Goal: Navigation & Orientation: Find specific page/section

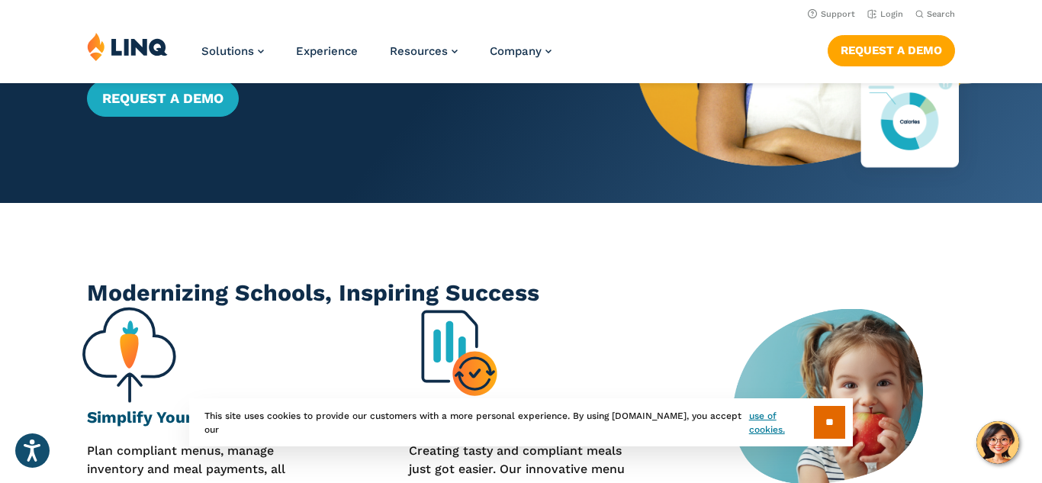
scroll to position [201, 0]
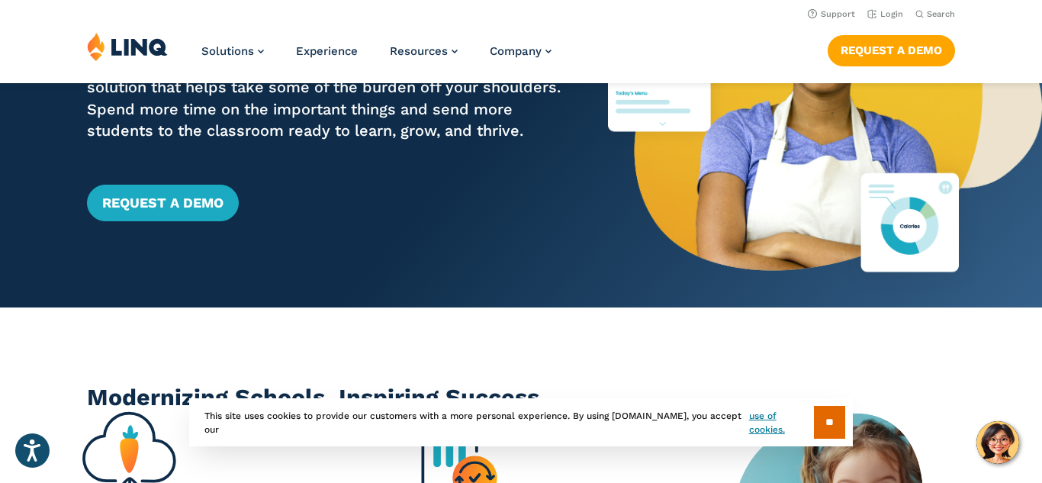
click at [187, 225] on div "Home / Solutions / School Nutrition Suite LINQ School Nutrition Suite From Reci…" at bounding box center [304, 90] width 608 height 434
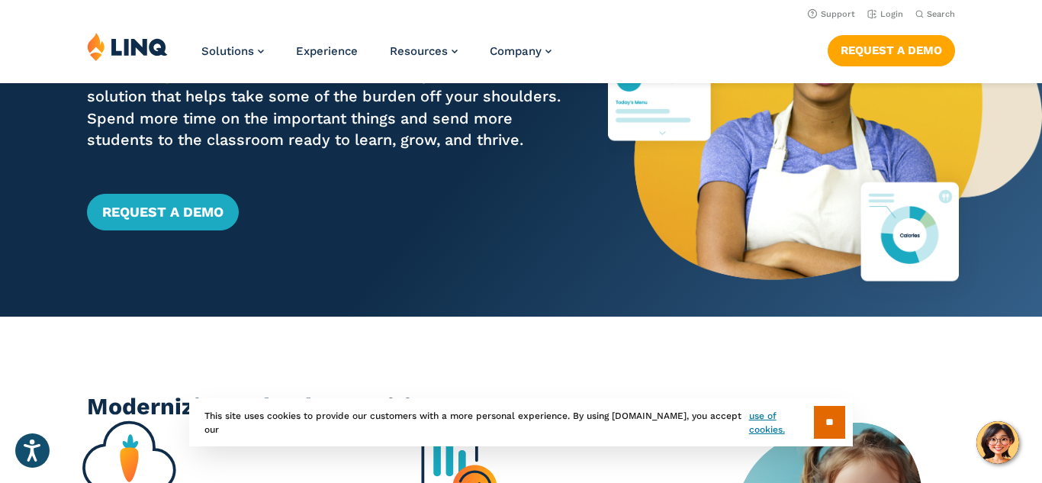
scroll to position [0, 0]
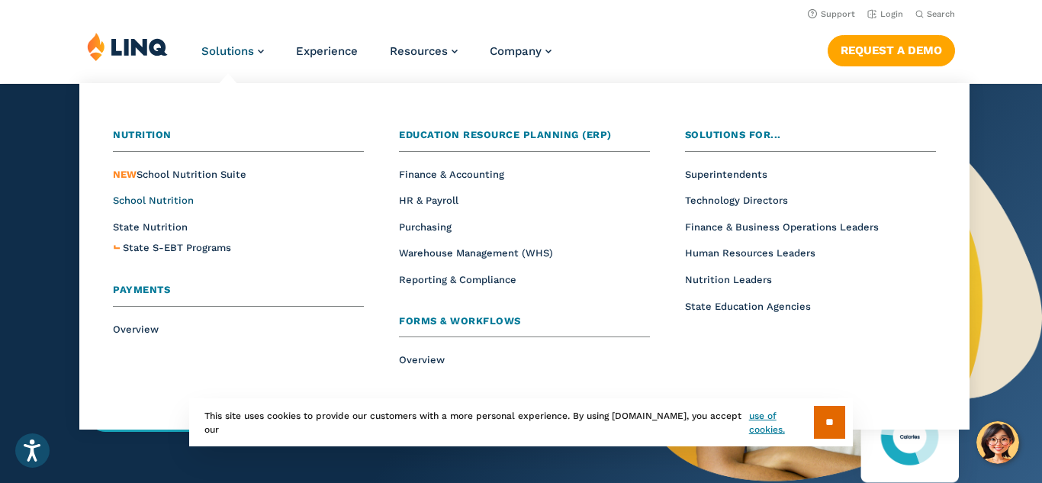
click at [161, 202] on span "School Nutrition" at bounding box center [153, 199] width 81 height 11
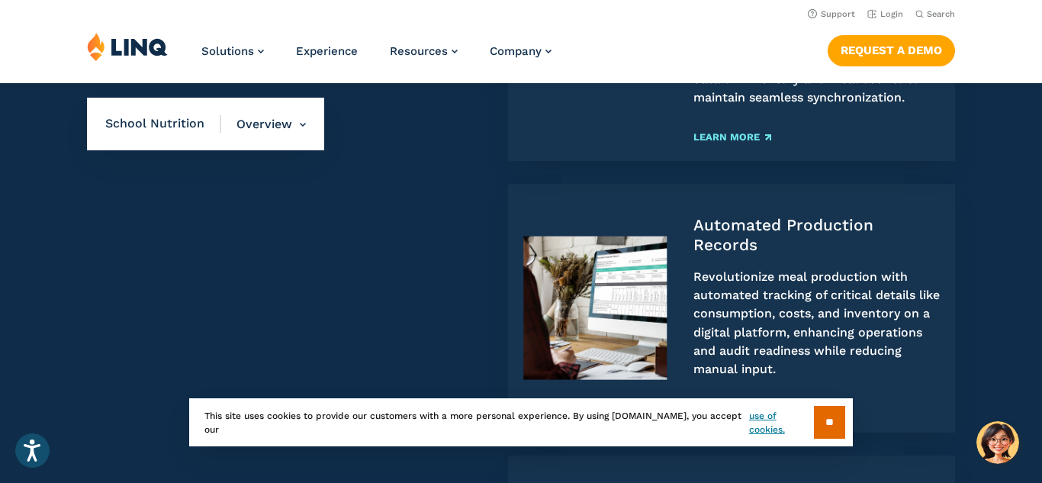
scroll to position [1418, 0]
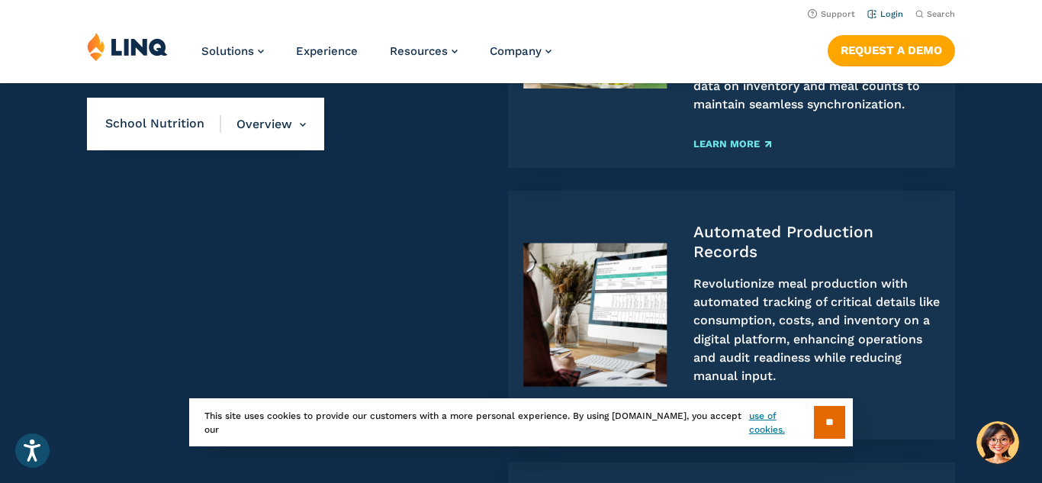
click at [888, 17] on link "Login" at bounding box center [885, 14] width 36 height 10
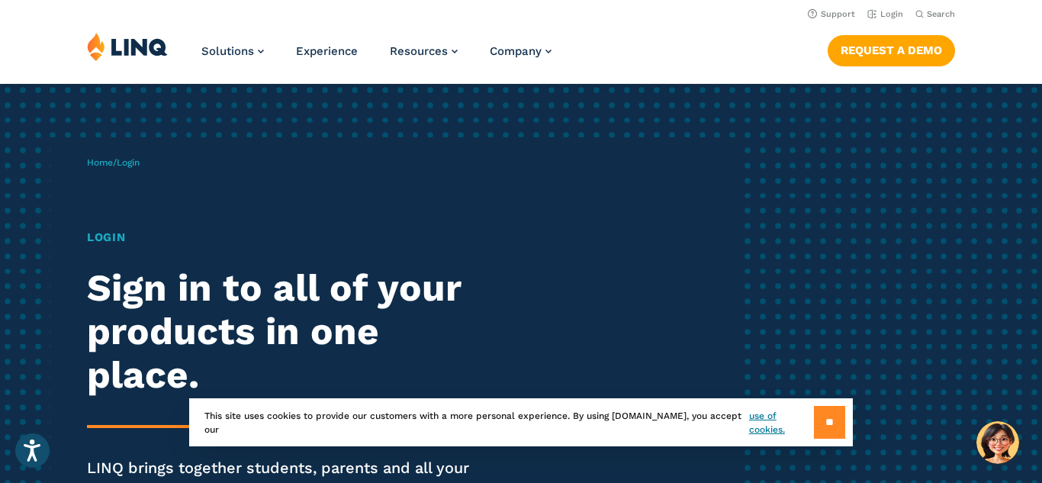
click at [821, 413] on input "**" at bounding box center [829, 422] width 31 height 33
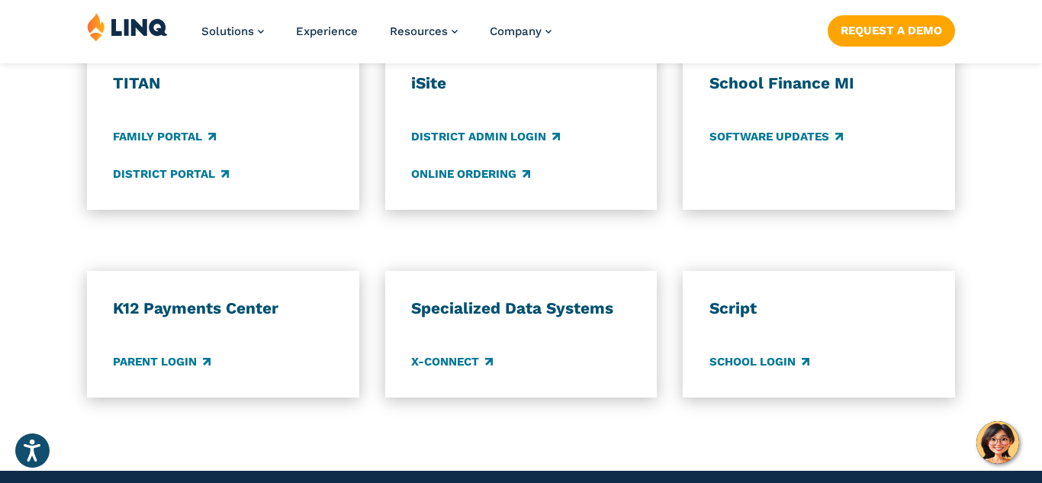
scroll to position [1225, 0]
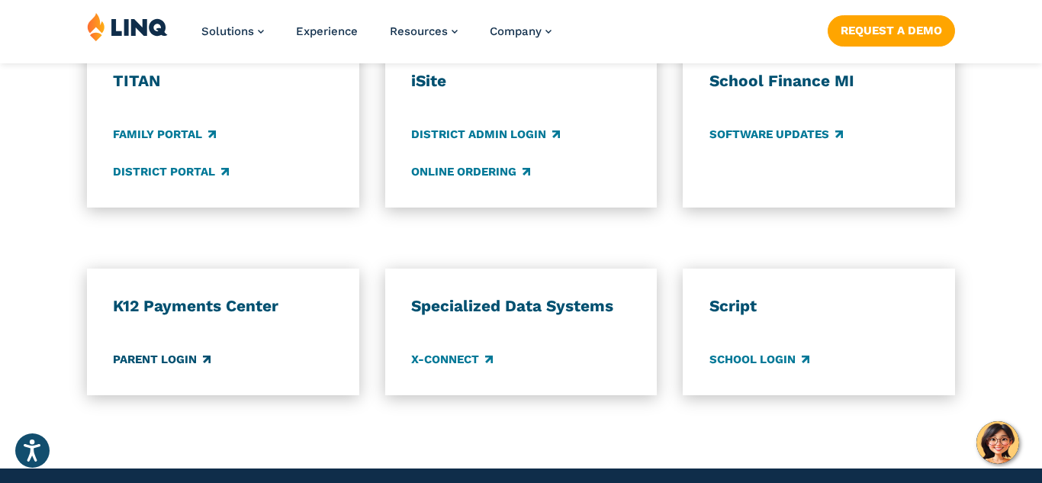
click at [166, 363] on link "Parent Login" at bounding box center [162, 359] width 98 height 17
